Goal: Task Accomplishment & Management: Use online tool/utility

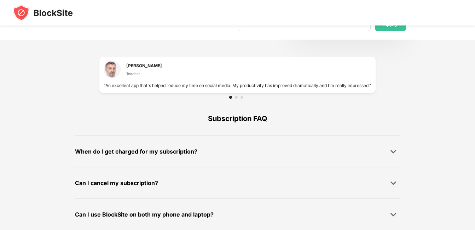
scroll to position [495, 0]
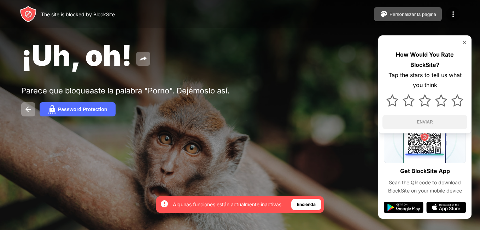
drag, startPoint x: 395, startPoint y: 72, endPoint x: 398, endPoint y: 77, distance: 5.4
click at [398, 77] on div "Tap the stars to tell us what you think" at bounding box center [425, 80] width 85 height 21
click at [477, 0] on div "The site is blocked by BlockSite Personalizar la página Editar la lista de bloq…" at bounding box center [240, 14] width 480 height 28
